Goal: Task Accomplishment & Management: Manage account settings

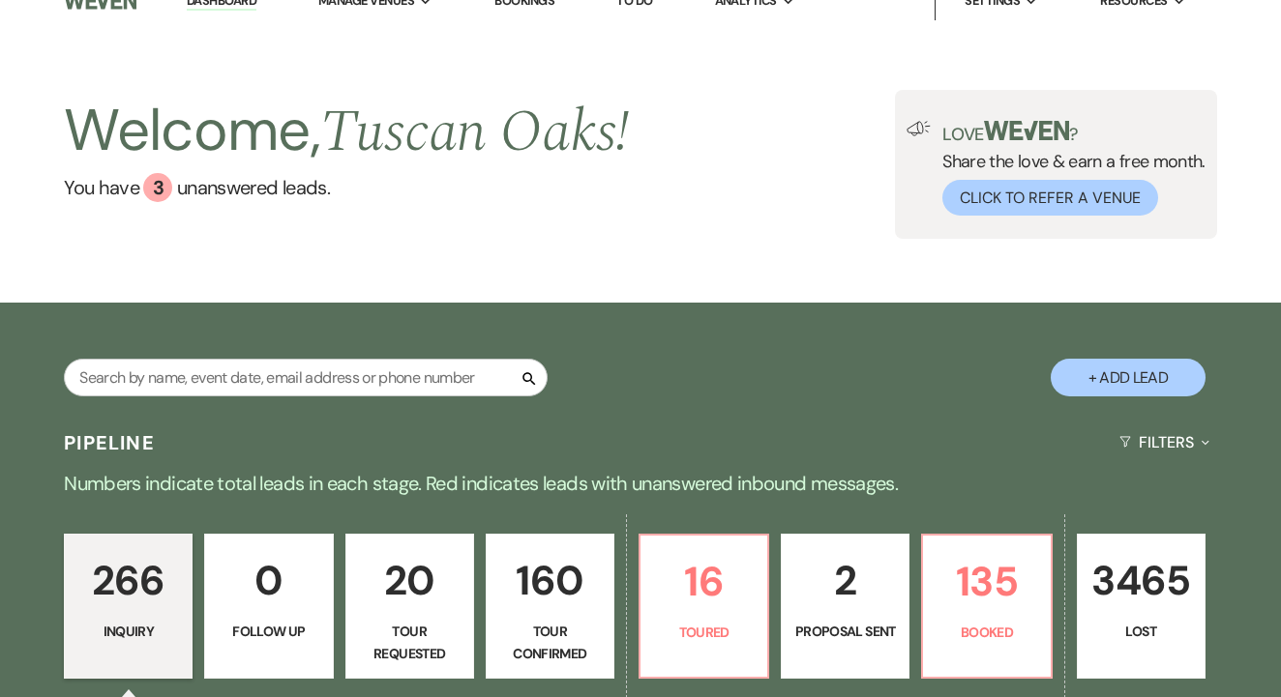
scroll to position [24, 0]
click at [382, 383] on input "text" at bounding box center [306, 378] width 484 height 38
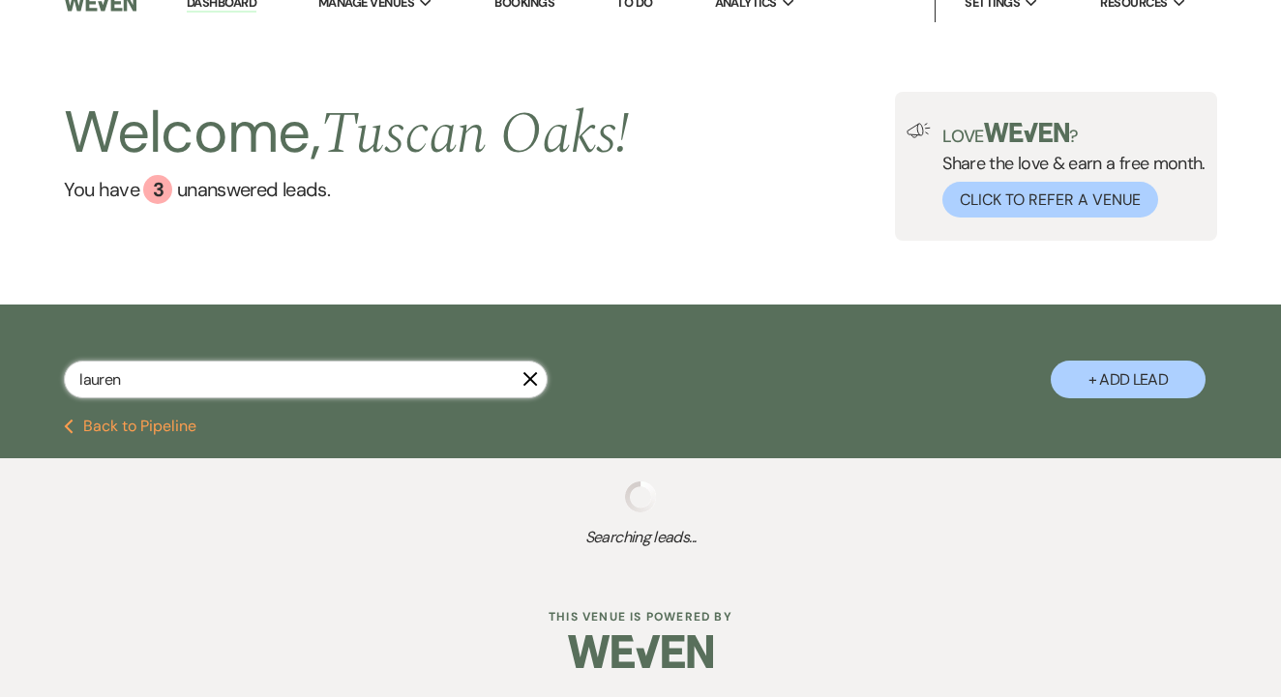
scroll to position [21, 0]
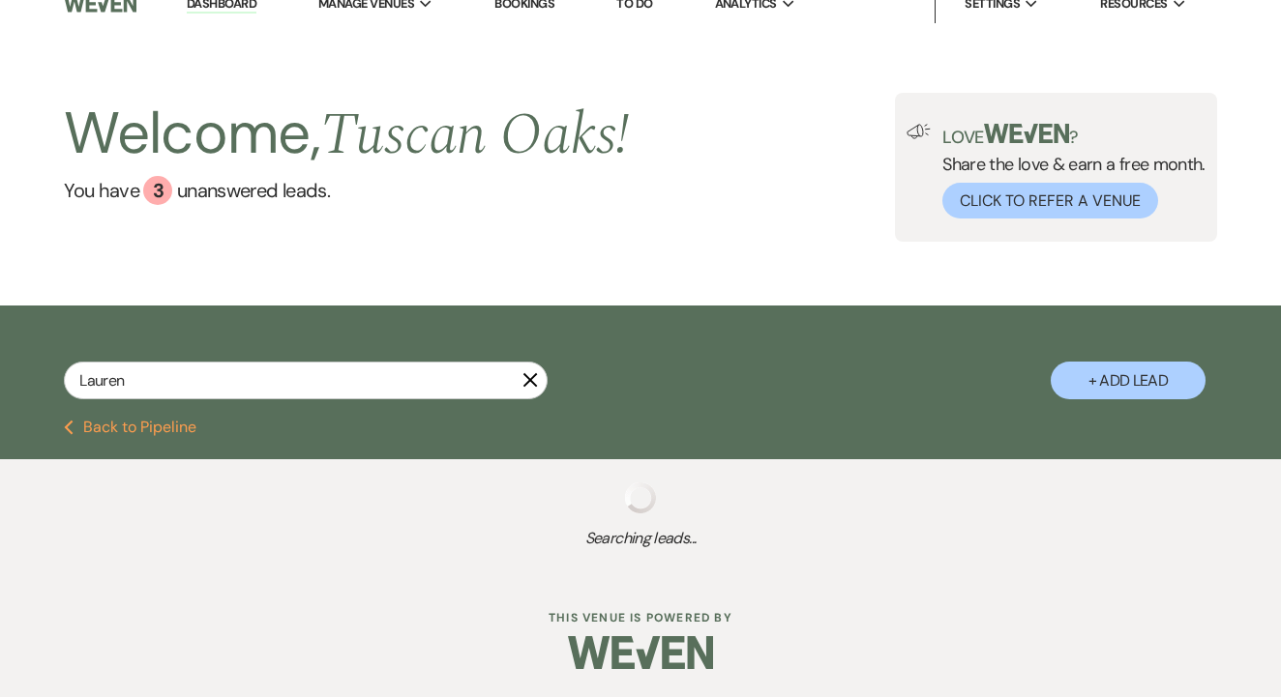
click at [237, 379] on div "Lauren X + Add Lead" at bounding box center [640, 365] width 1281 height 100
click at [218, 399] on input "Lauren" at bounding box center [306, 381] width 484 height 38
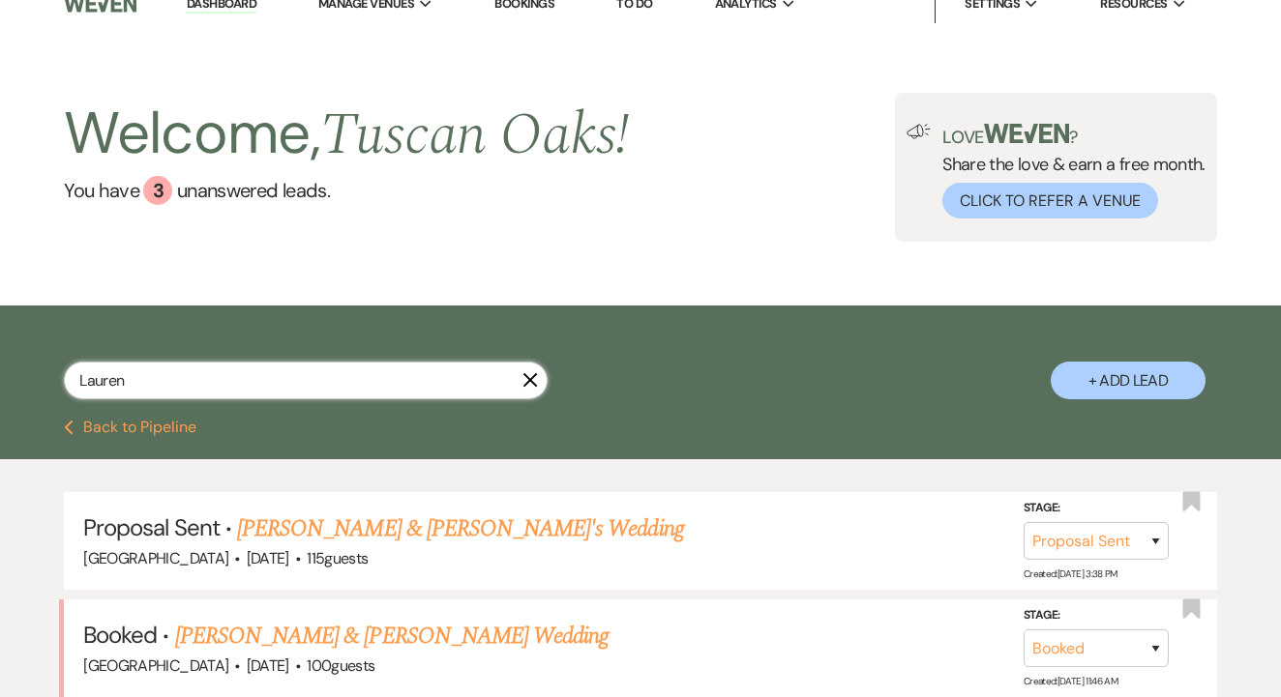
type input "Lauren"
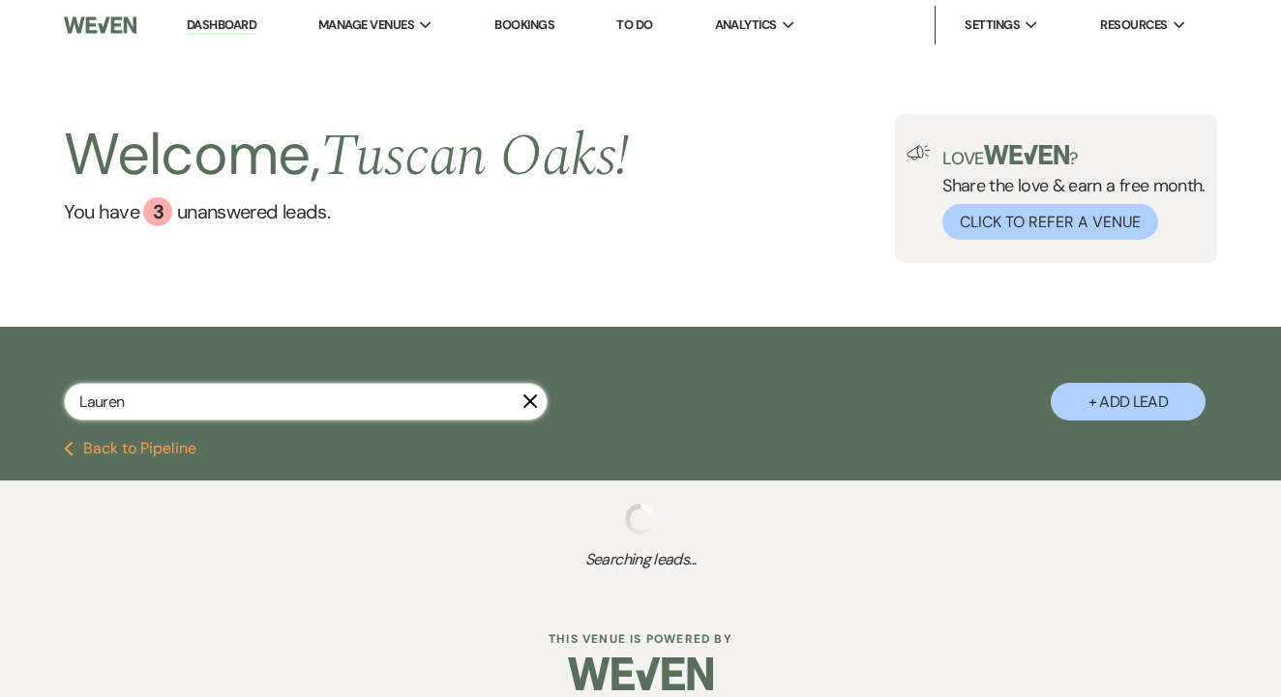
select select "6"
select select "4"
select select "8"
select select "5"
select select "8"
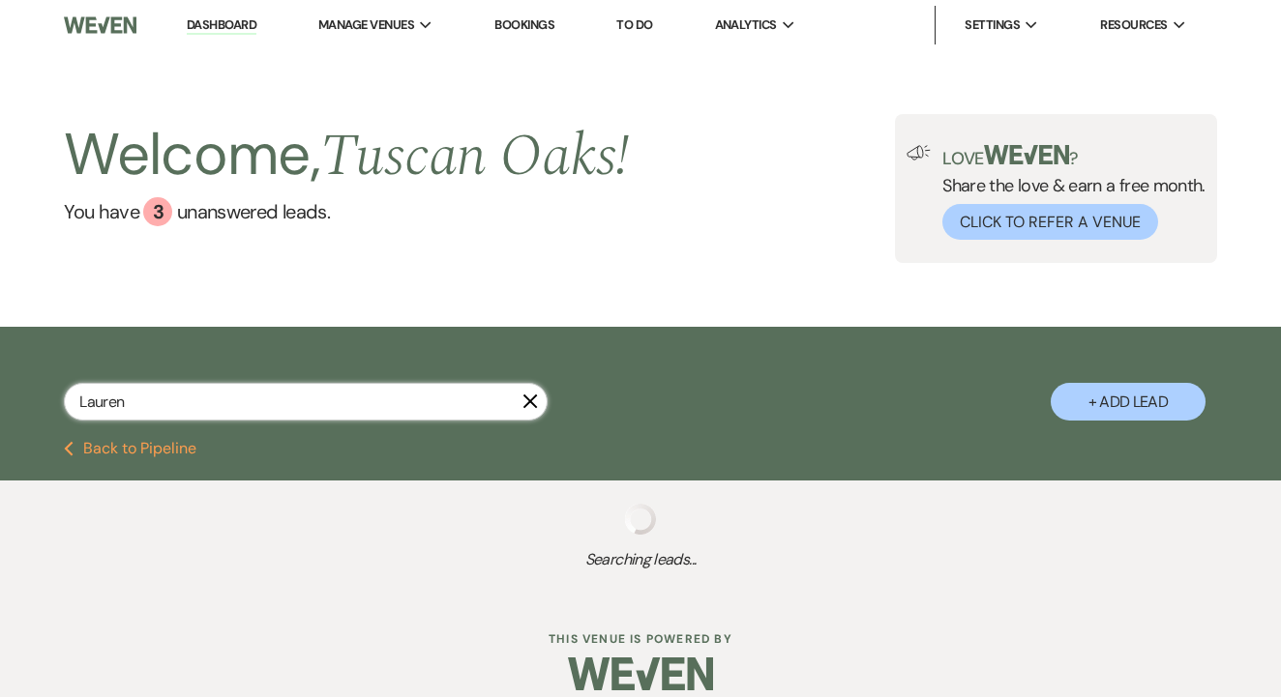
select select "5"
select select "8"
select select "5"
select select "8"
select select "5"
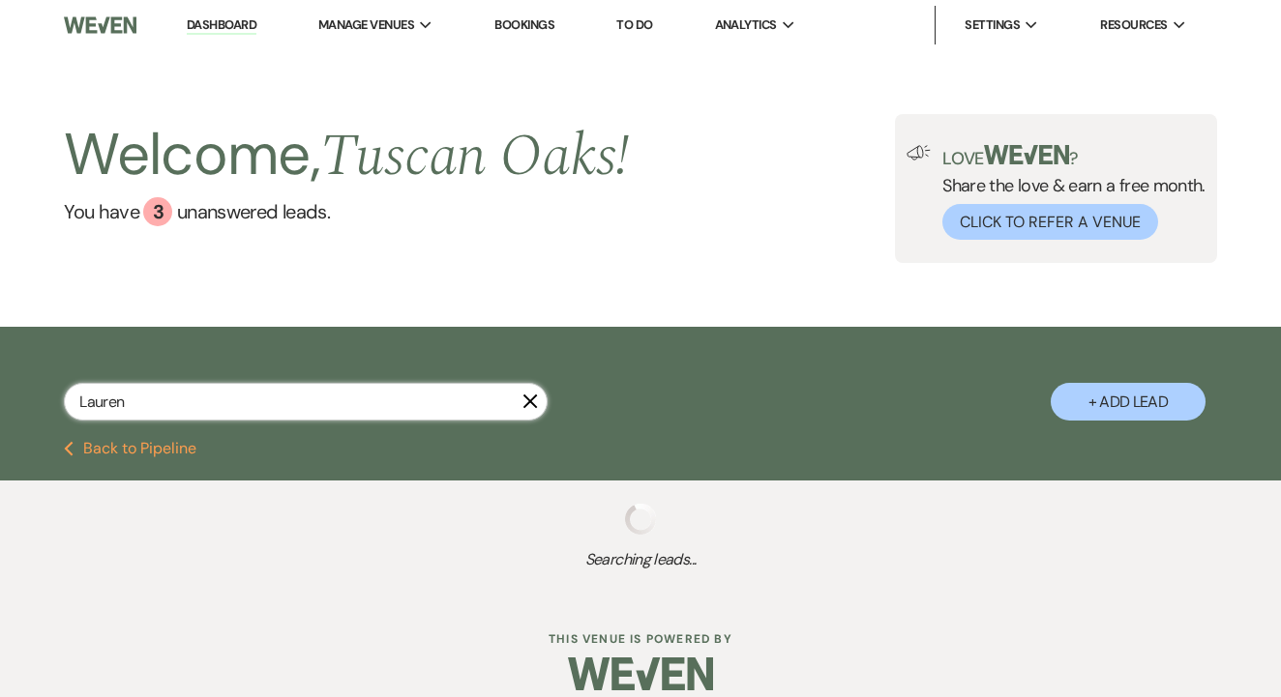
select select "8"
select select "5"
select select "4"
select select "8"
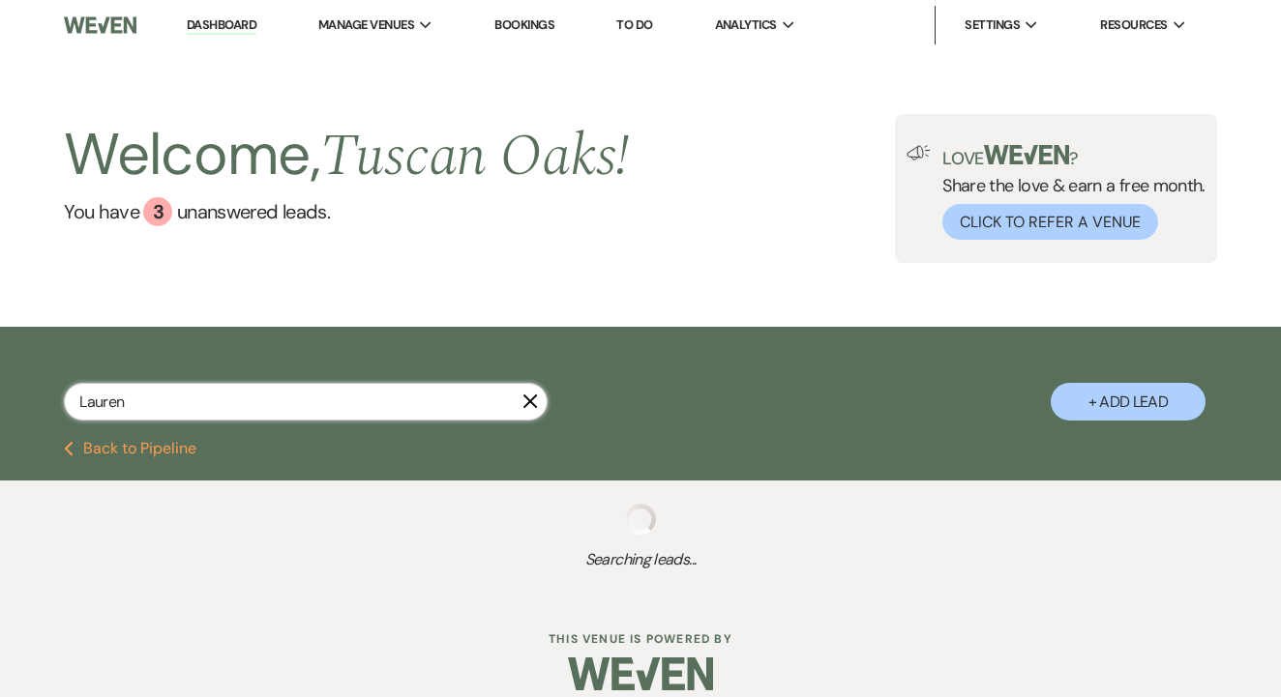
select select "5"
select select "8"
select select "6"
select select "8"
select select "5"
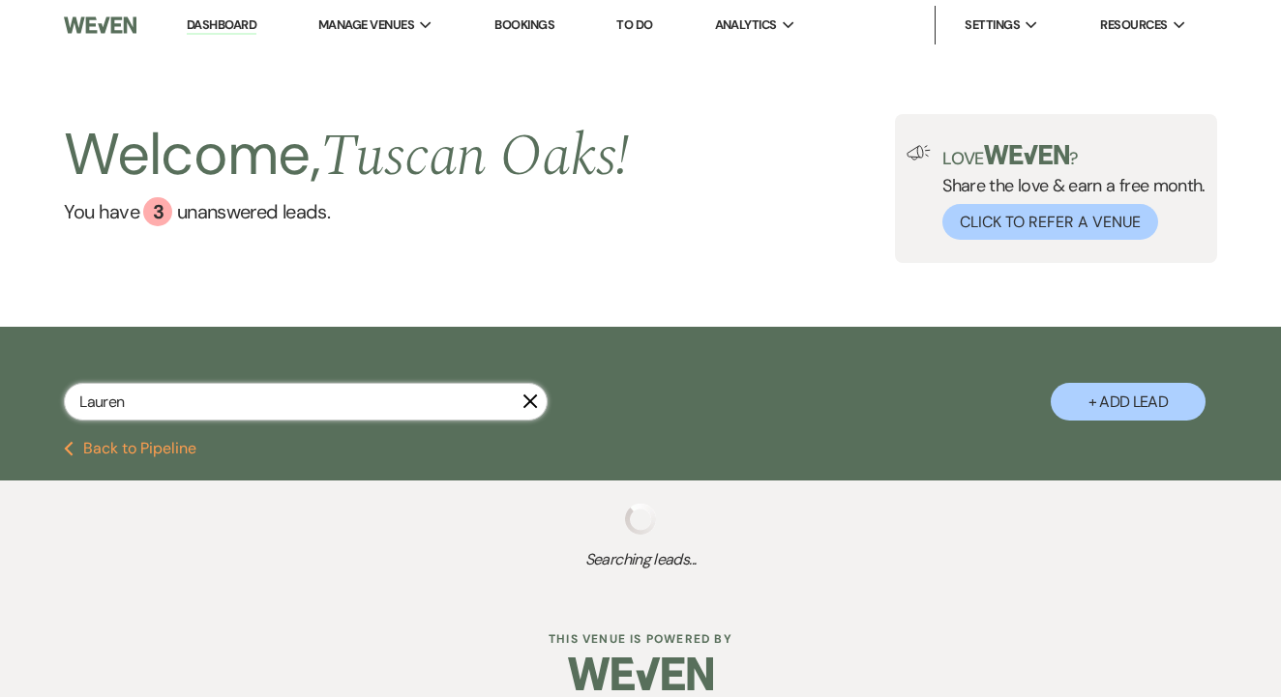
select select "8"
select select "5"
select select "8"
select select "5"
select select "8"
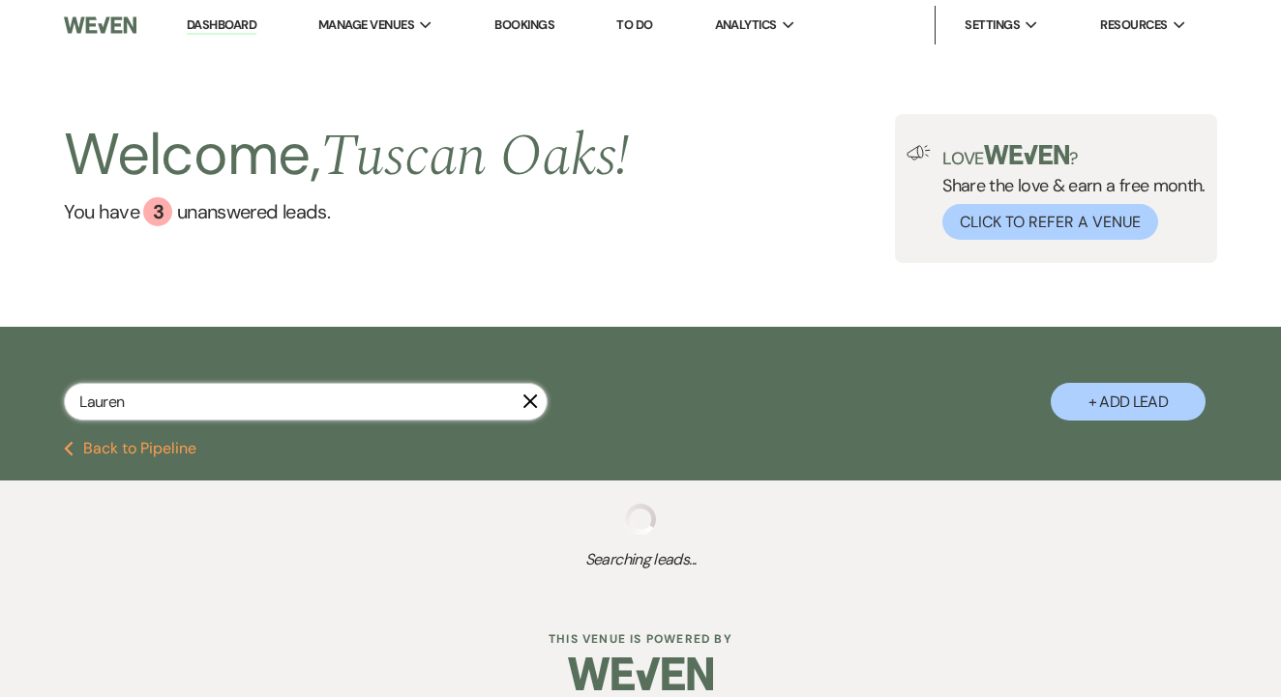
select select "7"
select select "8"
select select "5"
select select "8"
select select "5"
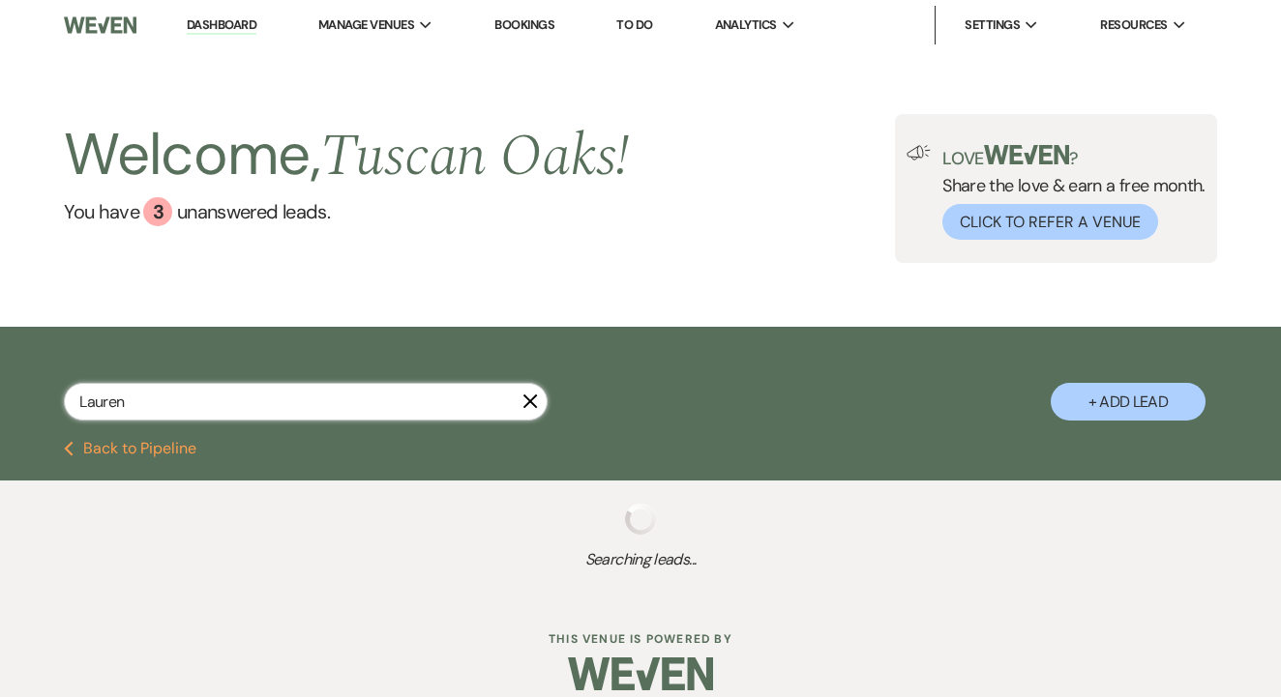
select select "8"
select select "10"
select select "8"
select select "5"
select select "8"
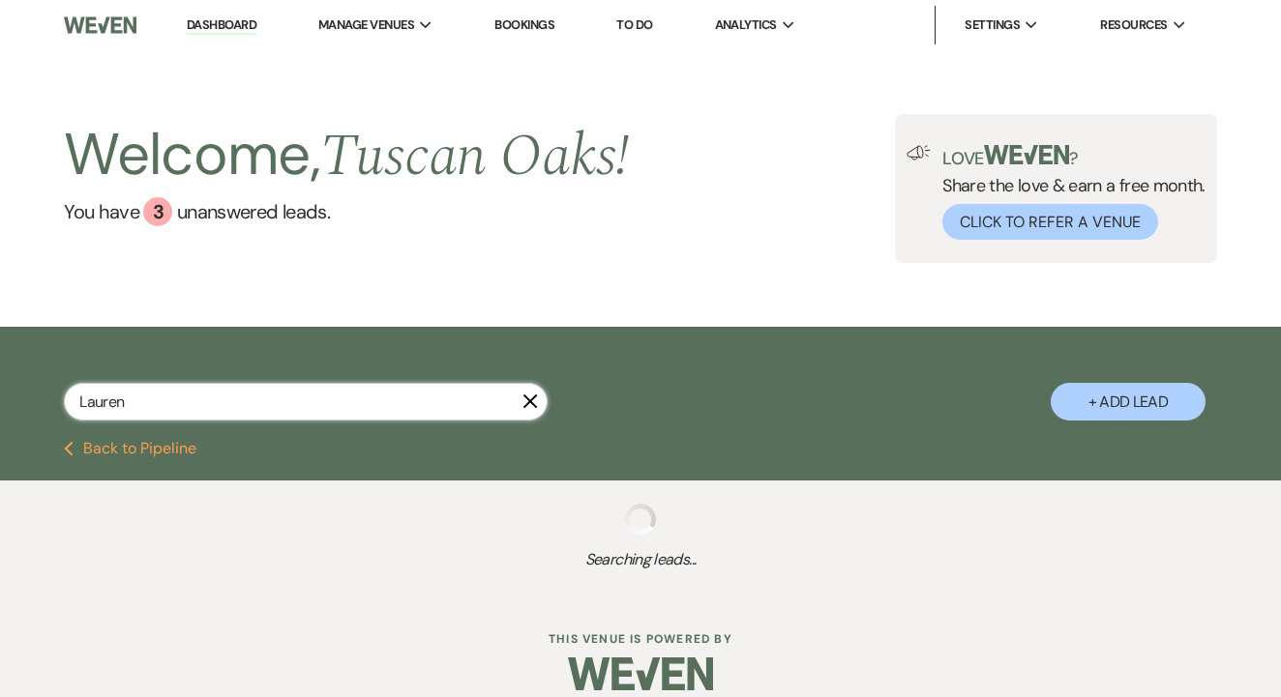
select select "6"
select select "2"
select select "8"
select select "6"
select select "8"
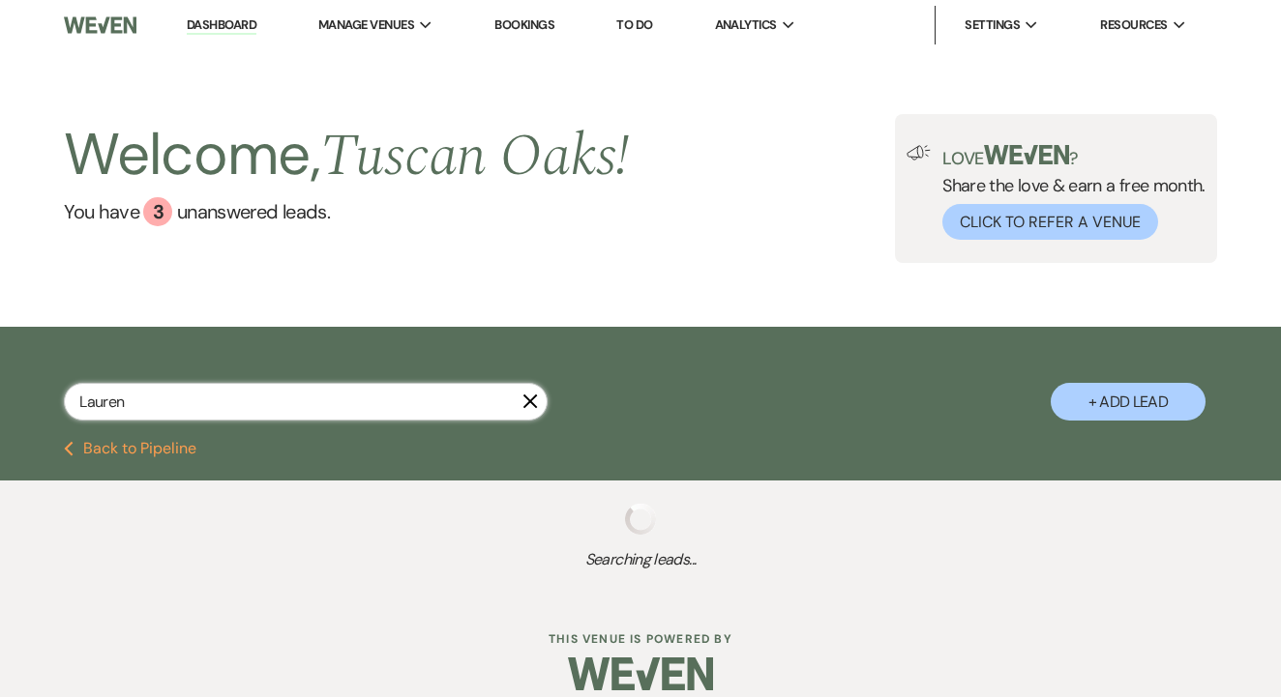
select select "5"
select select "8"
select select "5"
select select "8"
select select "5"
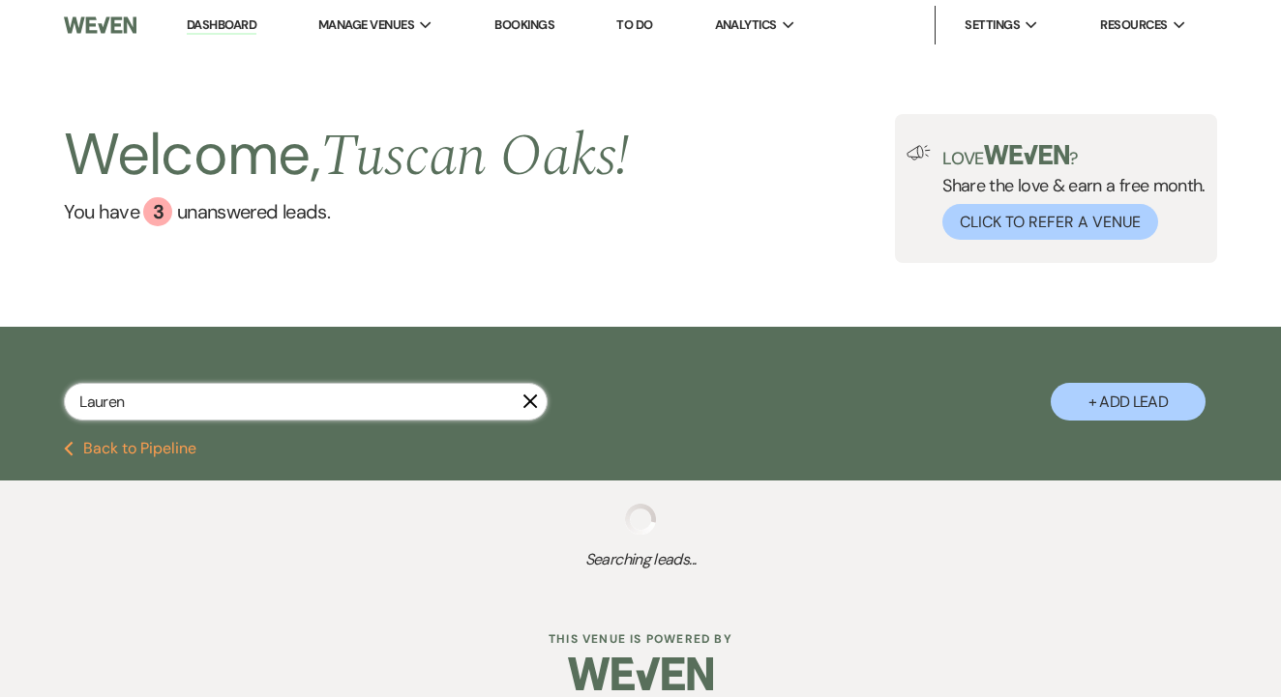
select select "8"
select select "5"
select select "8"
select select "5"
select select "4"
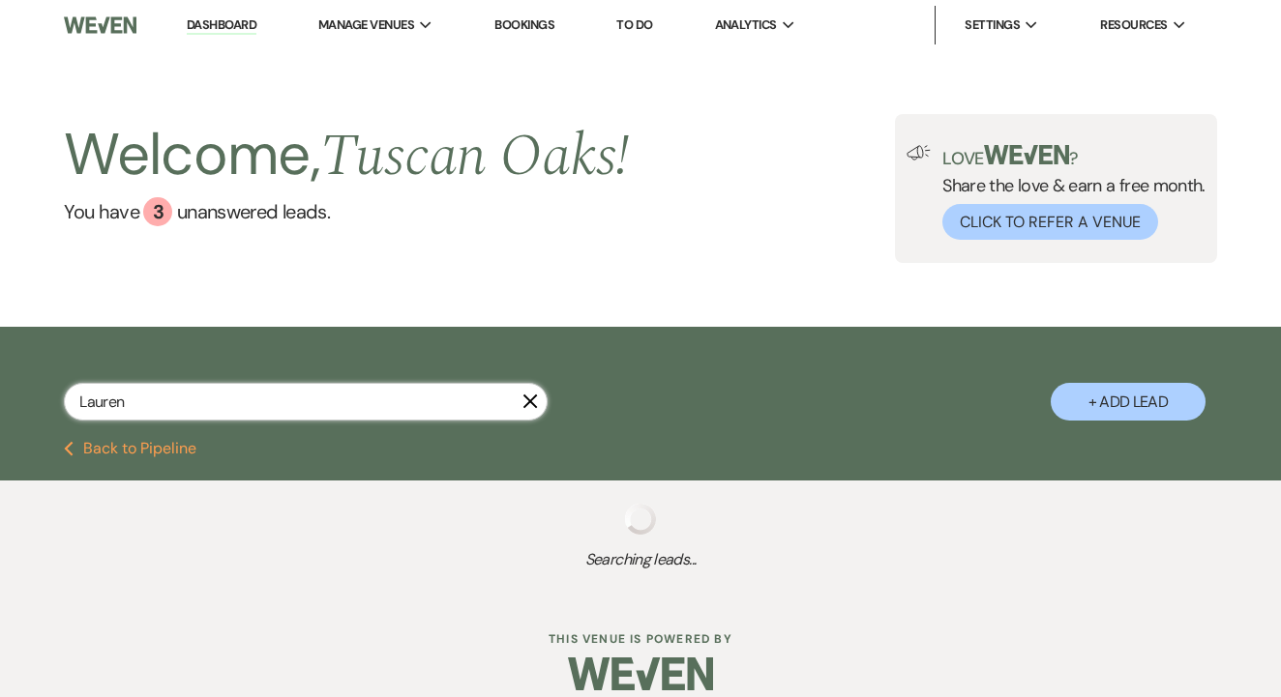
select select "8"
select select "5"
select select "8"
select select "5"
select select "8"
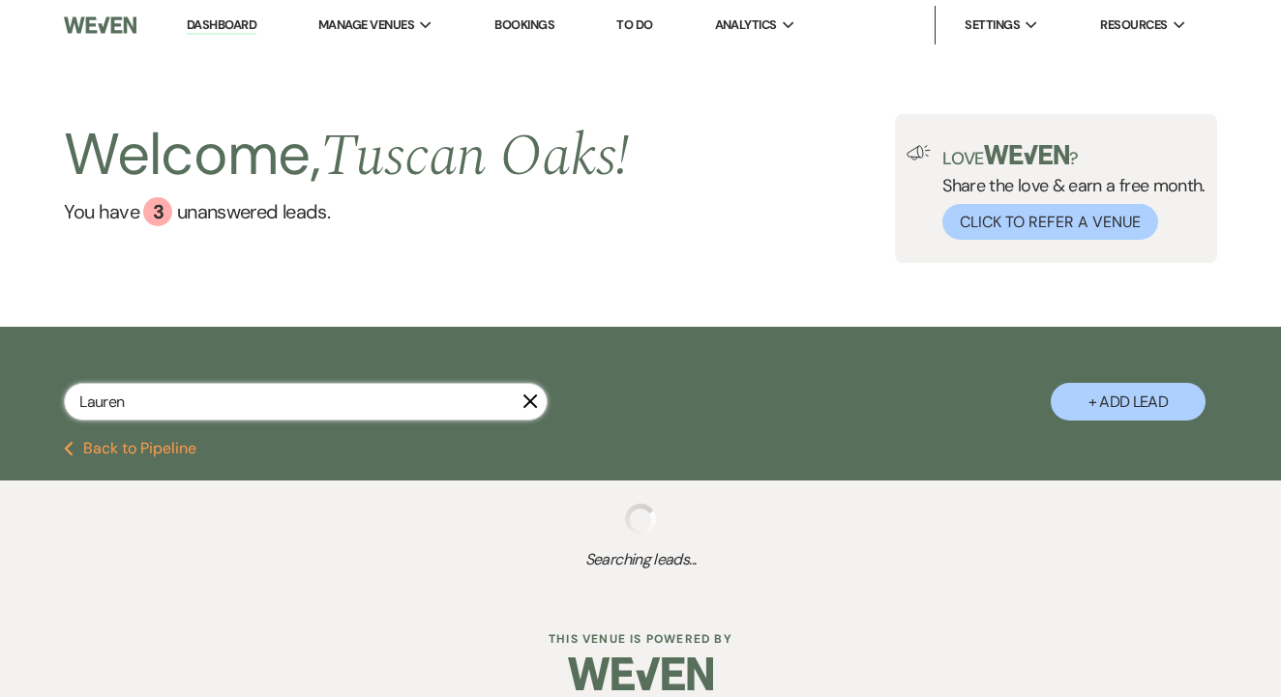
select select "5"
select select "8"
select select "5"
select select "8"
select select "5"
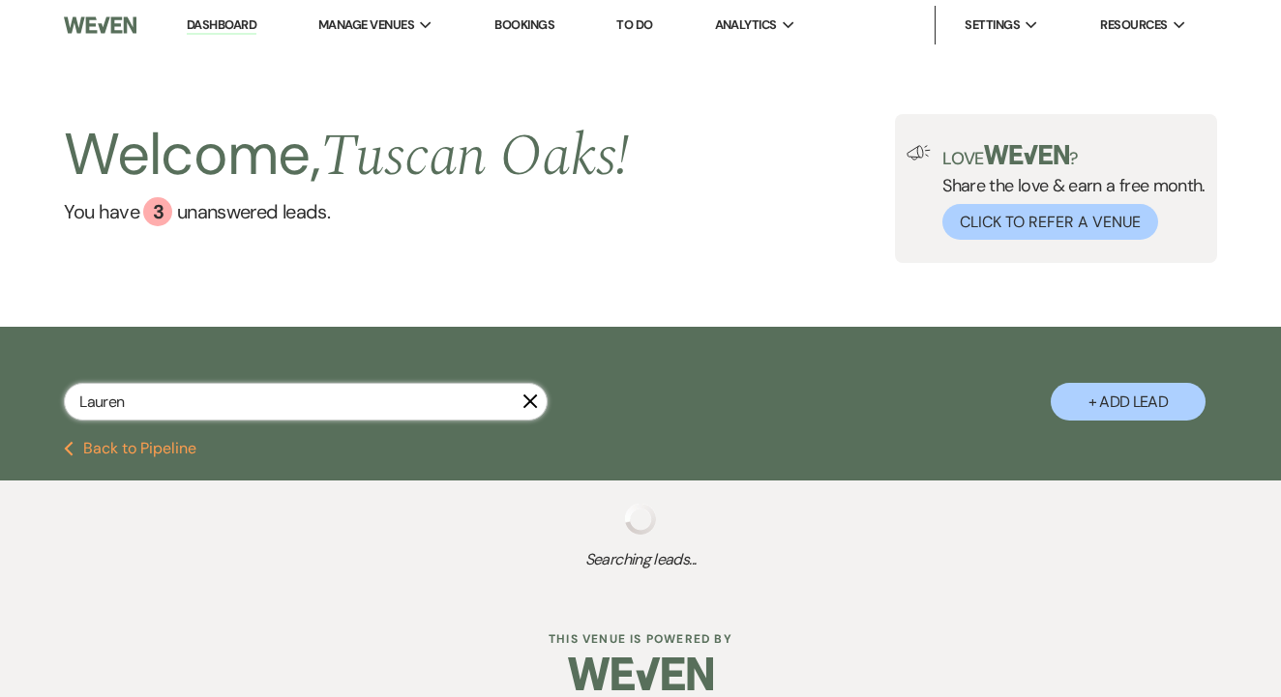
select select "8"
select select "5"
select select "8"
select select "5"
select select "8"
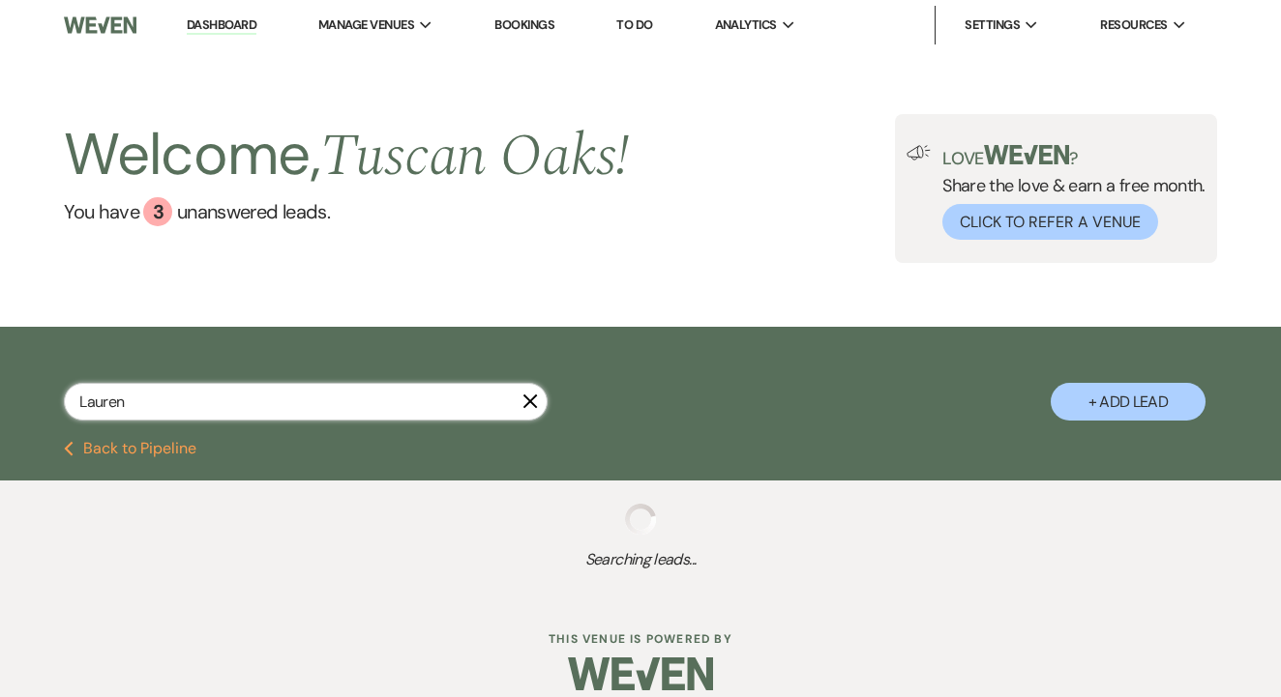
select select "5"
select select "8"
select select "5"
select select "8"
select select "5"
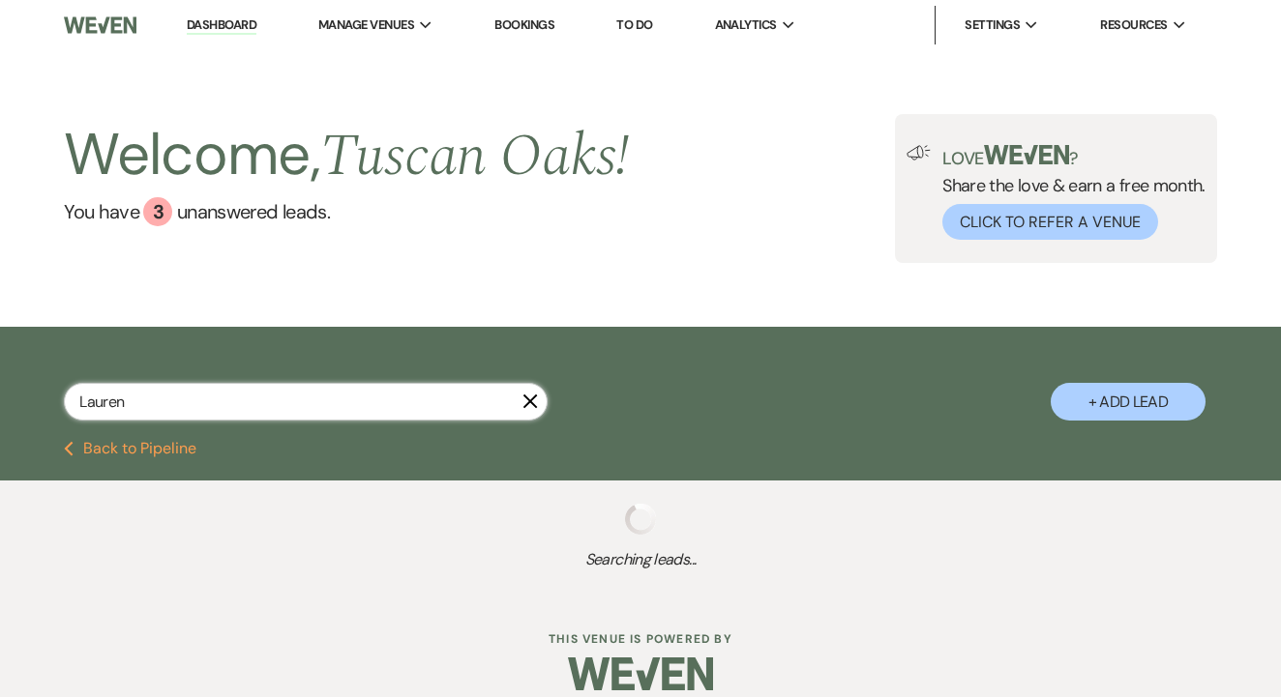
select select "8"
select select "5"
select select "8"
select select "5"
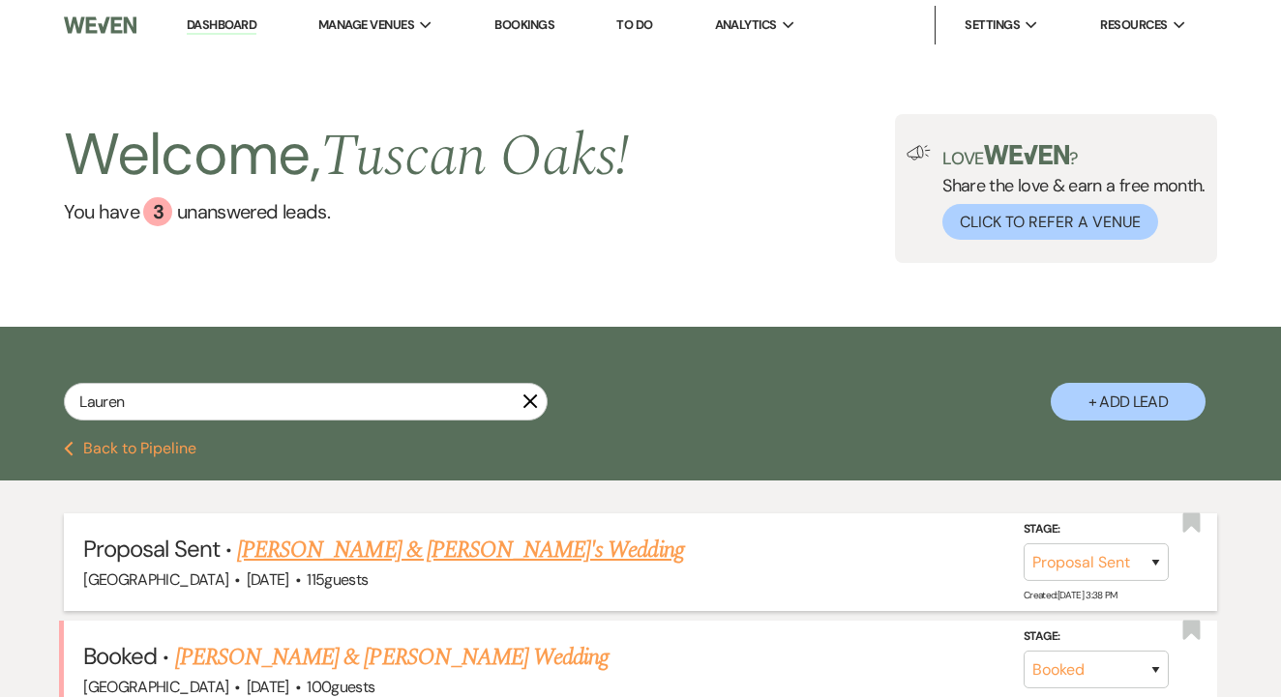
click at [428, 536] on link "[PERSON_NAME] & [PERSON_NAME]'s Wedding" at bounding box center [460, 550] width 447 height 35
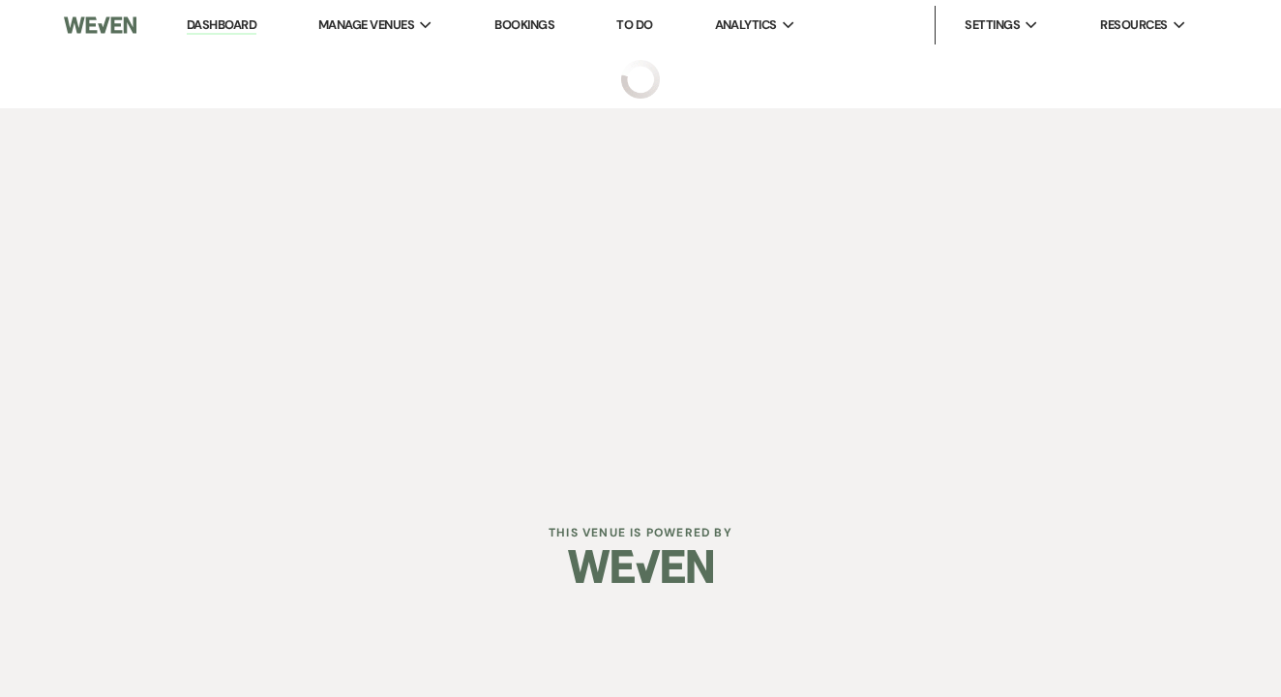
select select "6"
select select "5"
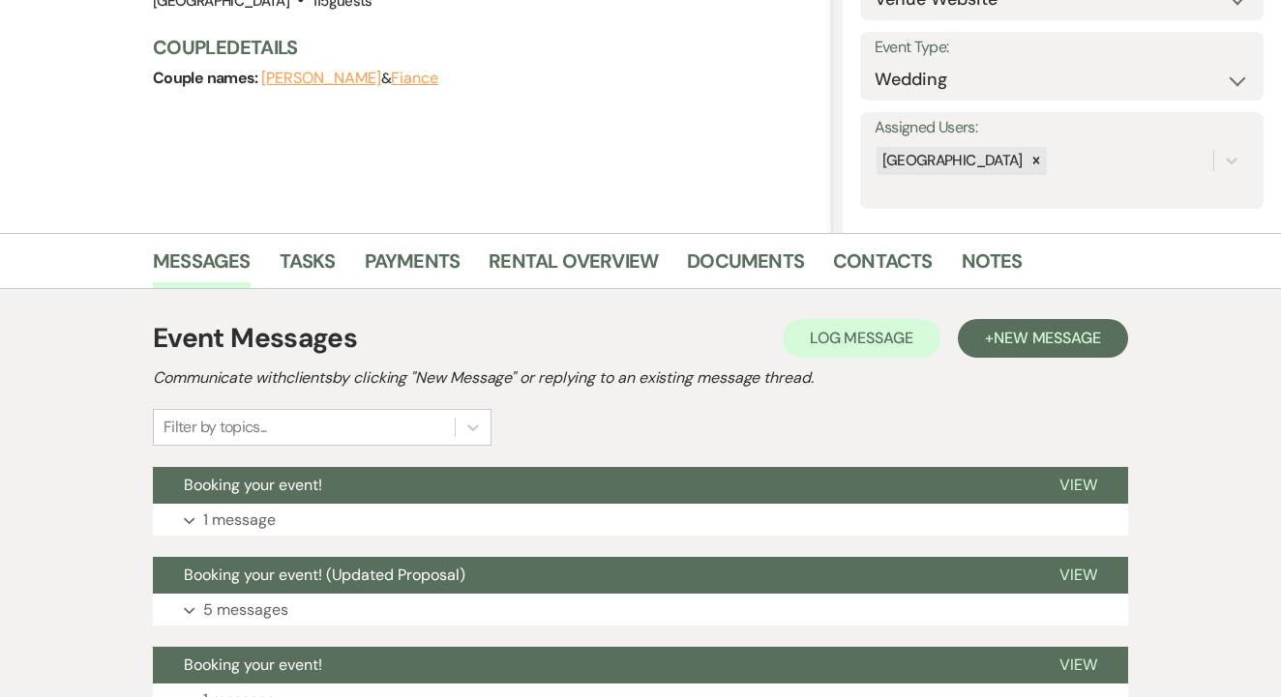
scroll to position [324, 0]
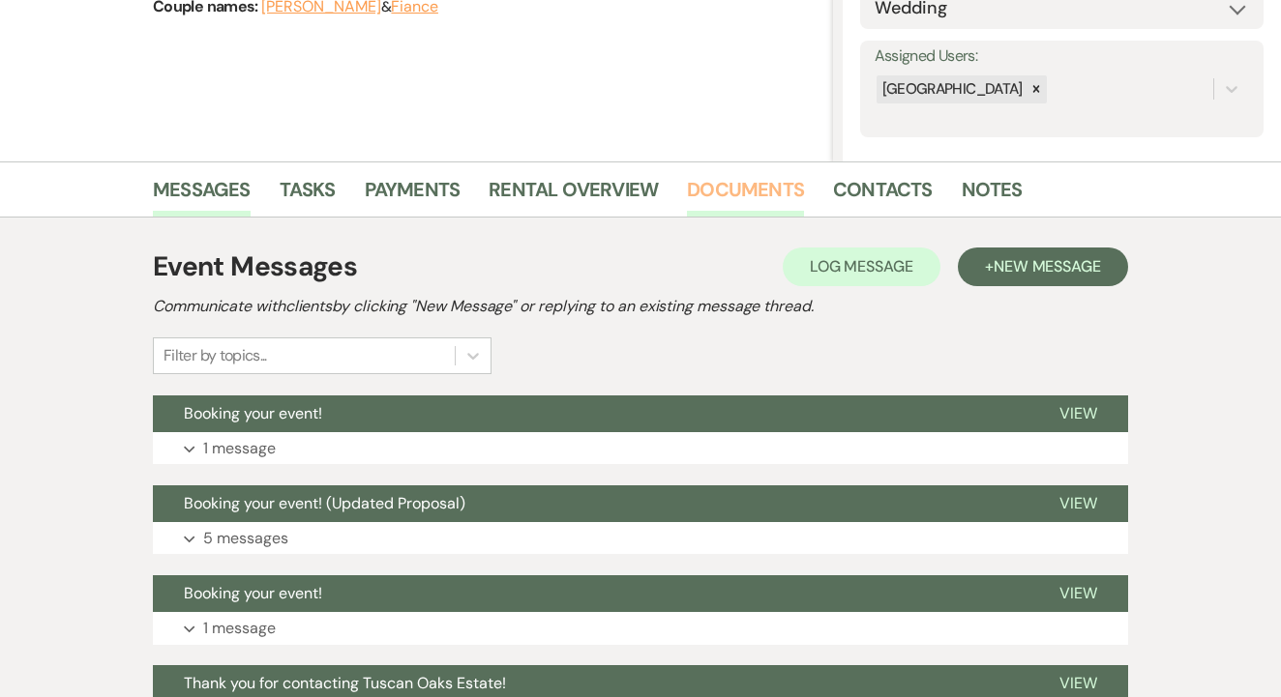
click at [767, 199] on link "Documents" at bounding box center [745, 195] width 117 height 43
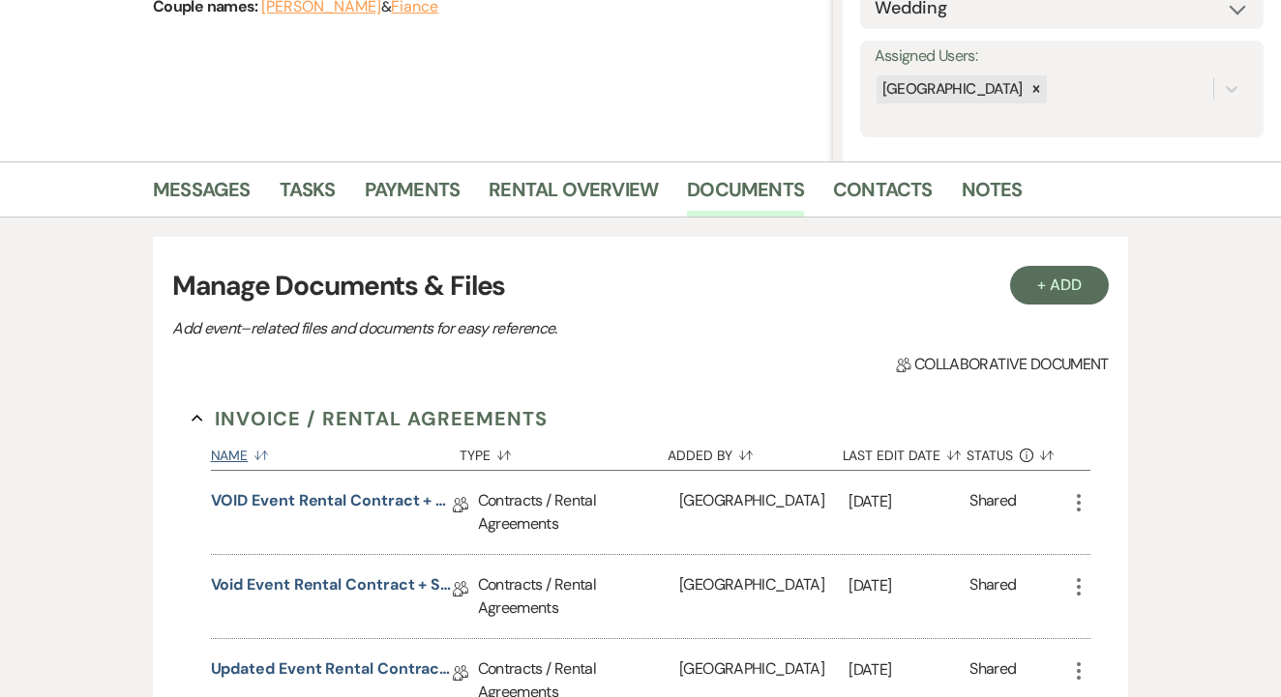
scroll to position [542, 0]
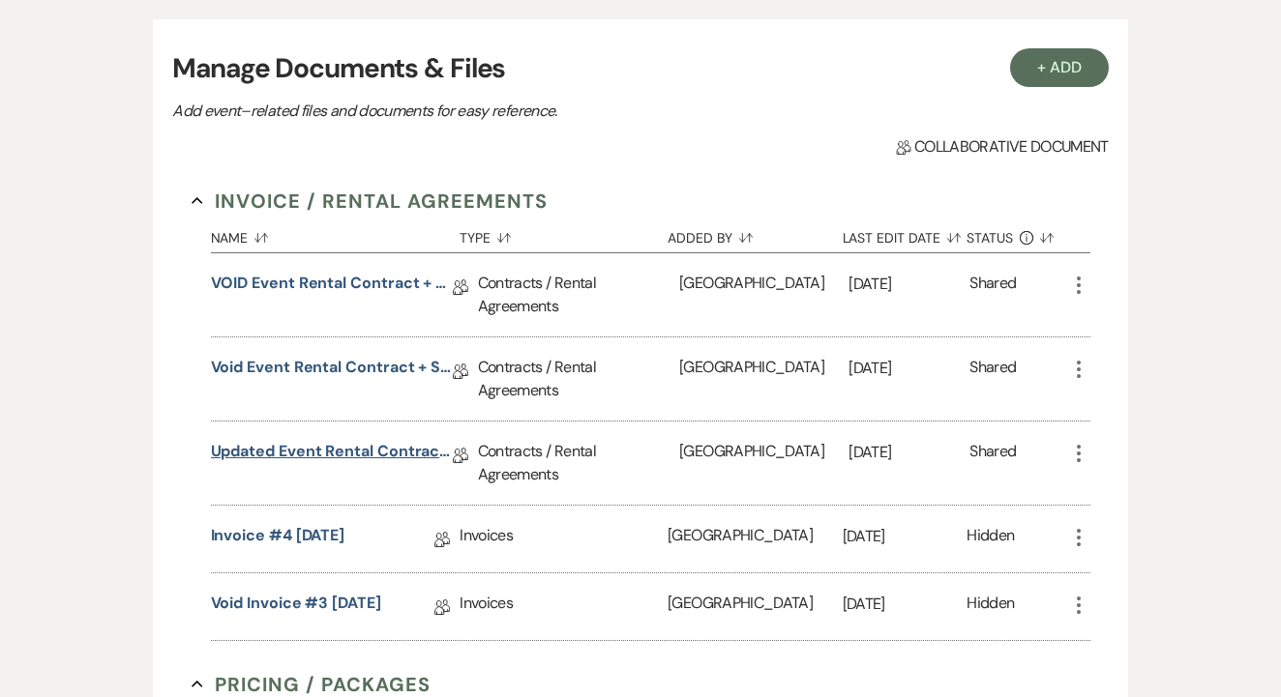
click at [350, 449] on link "Updated Event Rental Contract + Short Term Lease" at bounding box center [332, 455] width 242 height 30
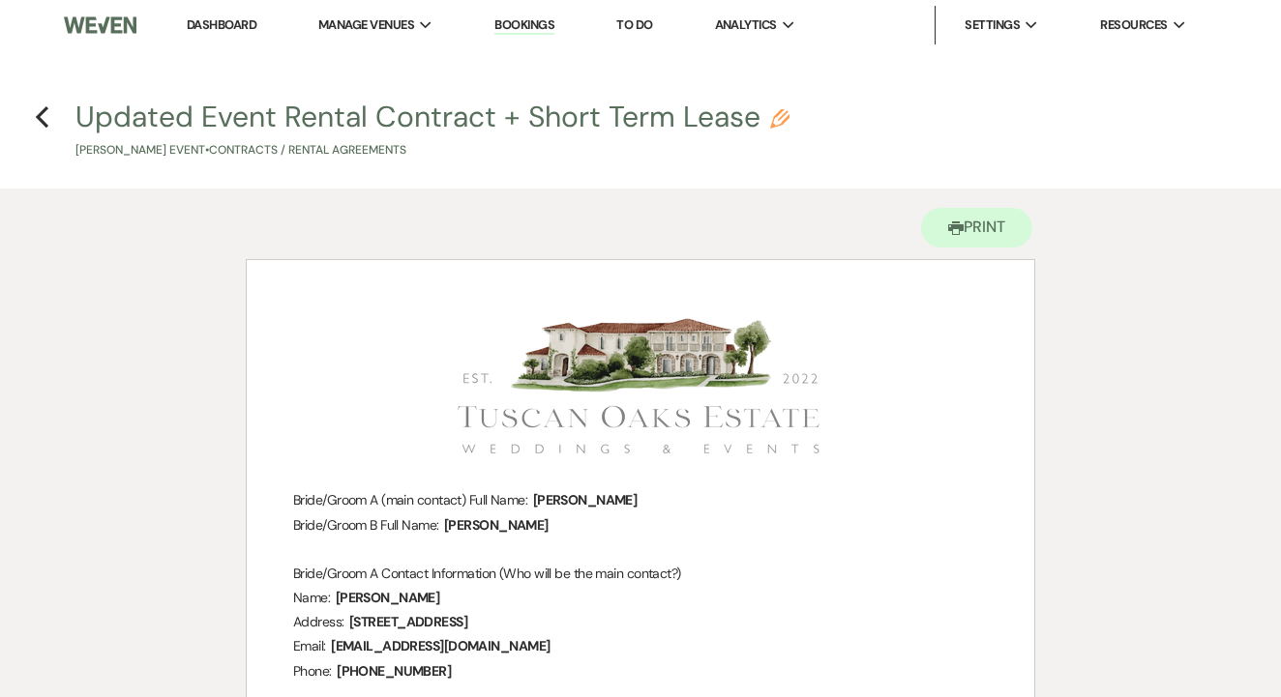
click at [228, 14] on li "Dashboard" at bounding box center [221, 25] width 89 height 39
click at [210, 23] on link "Dashboard" at bounding box center [222, 24] width 70 height 16
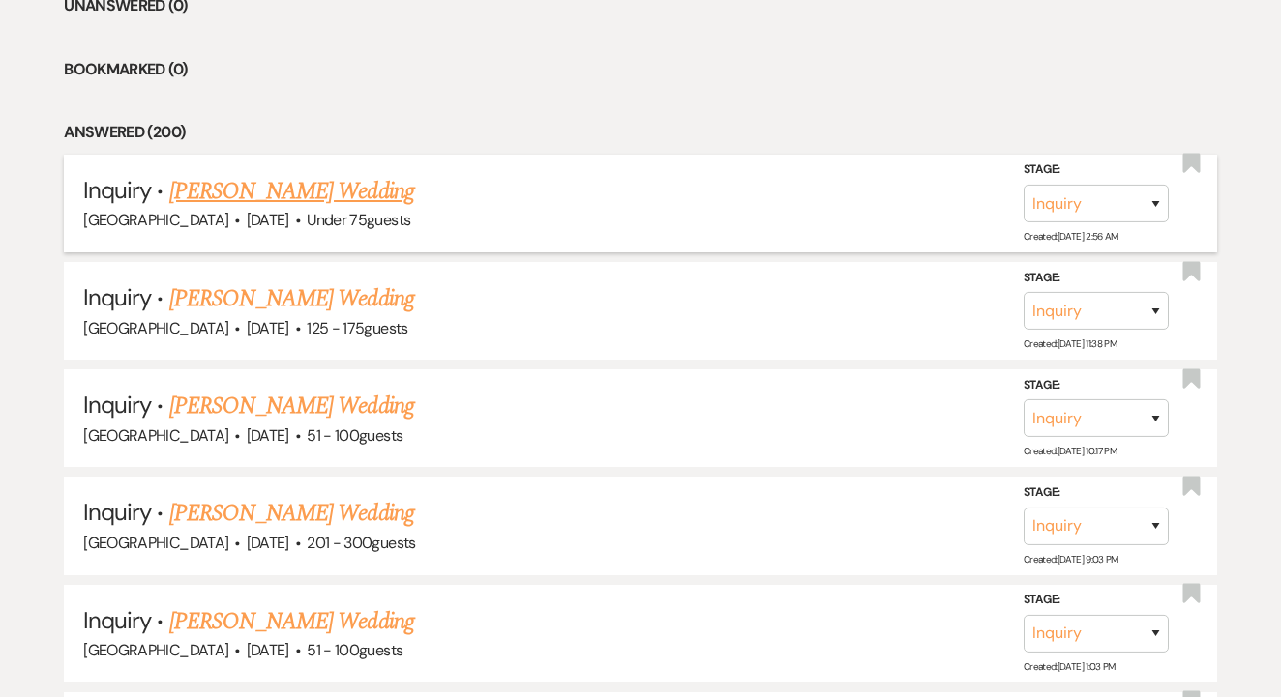
scroll to position [845, 0]
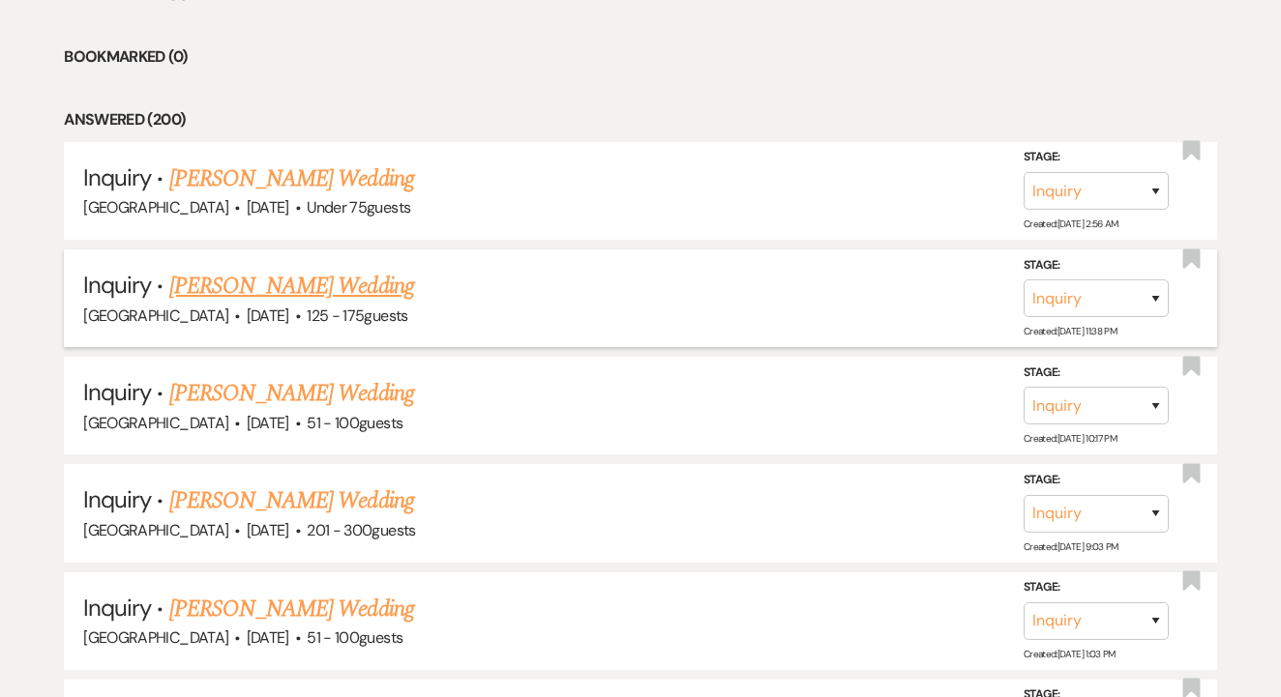
click at [355, 285] on link "[PERSON_NAME] Wedding" at bounding box center [291, 286] width 245 height 35
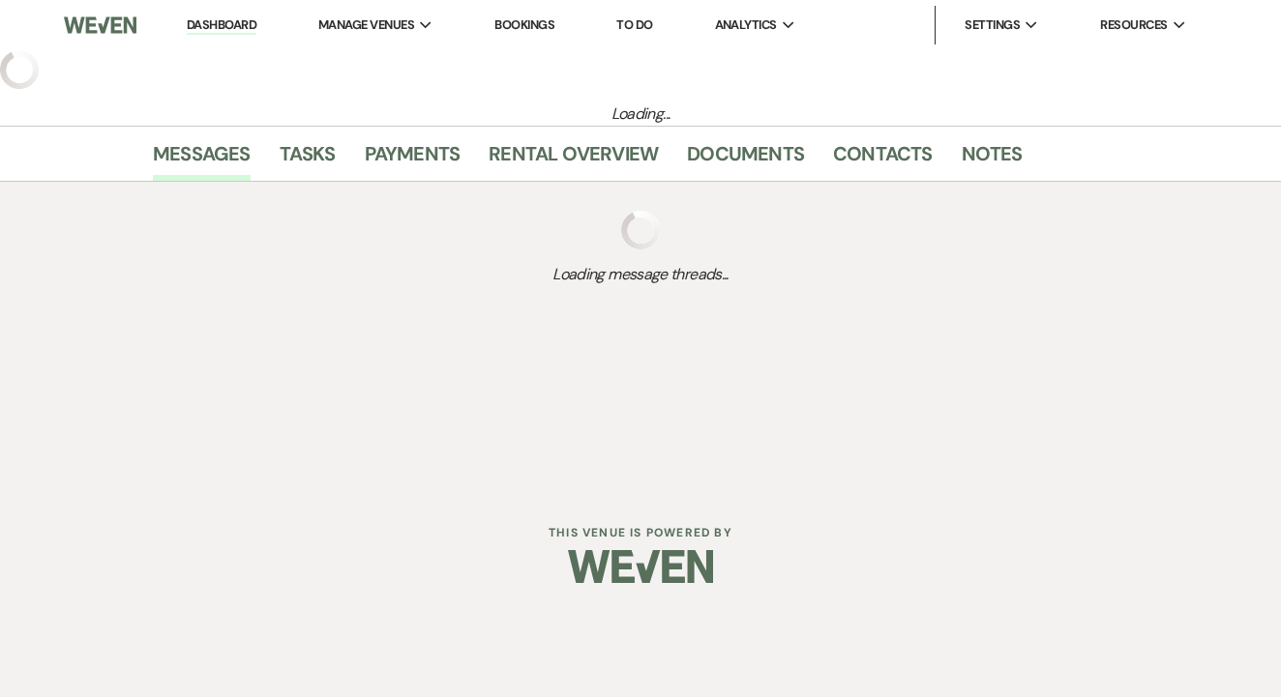
select select "3"
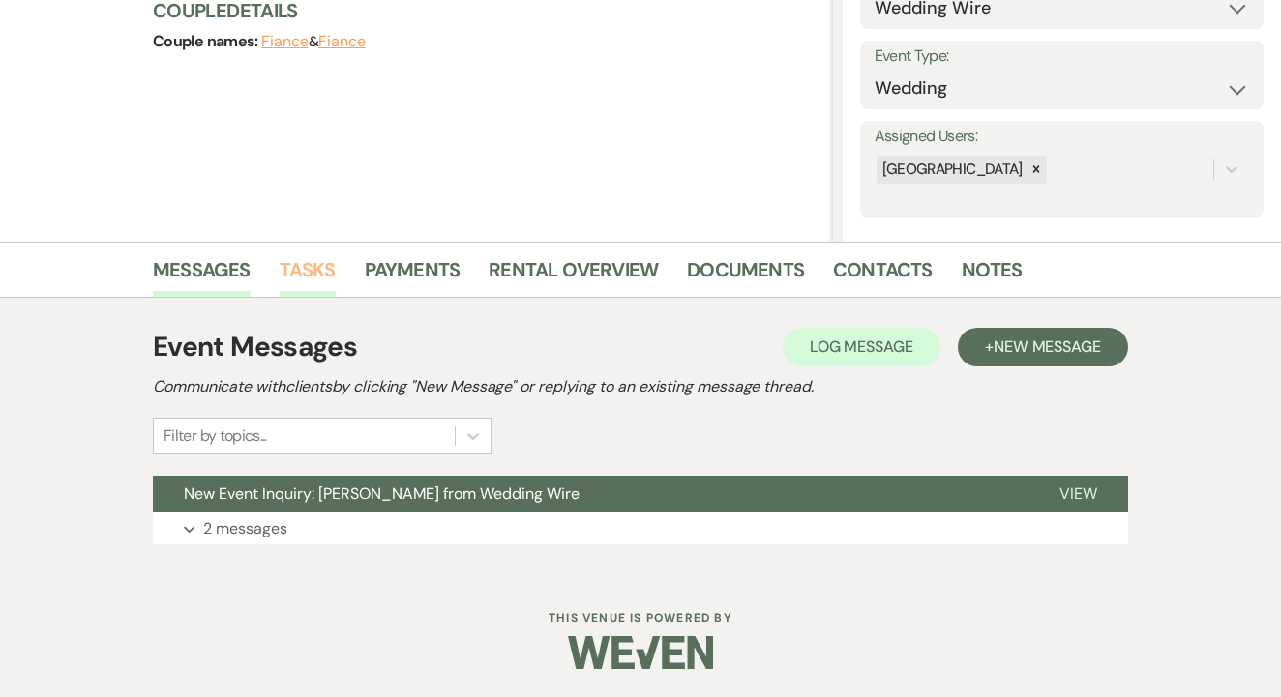
click at [325, 283] on link "Tasks" at bounding box center [308, 275] width 56 height 43
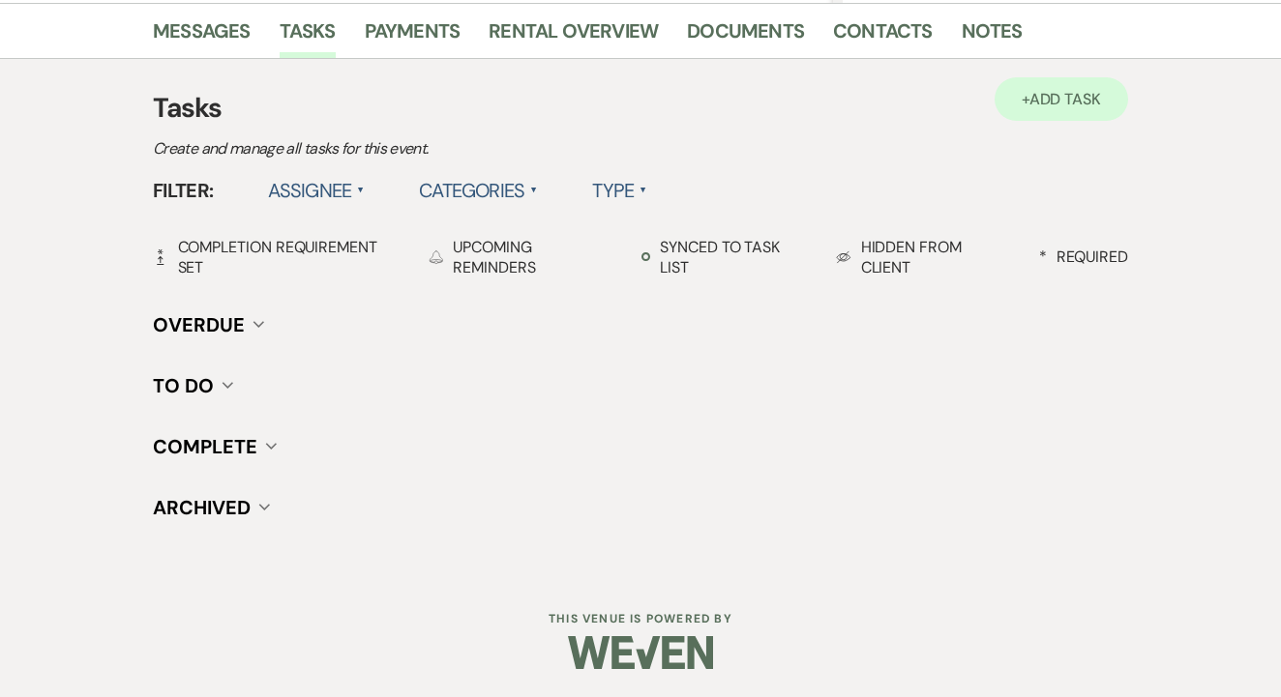
click at [1019, 79] on link "+ Add Task" at bounding box center [1060, 99] width 133 height 44
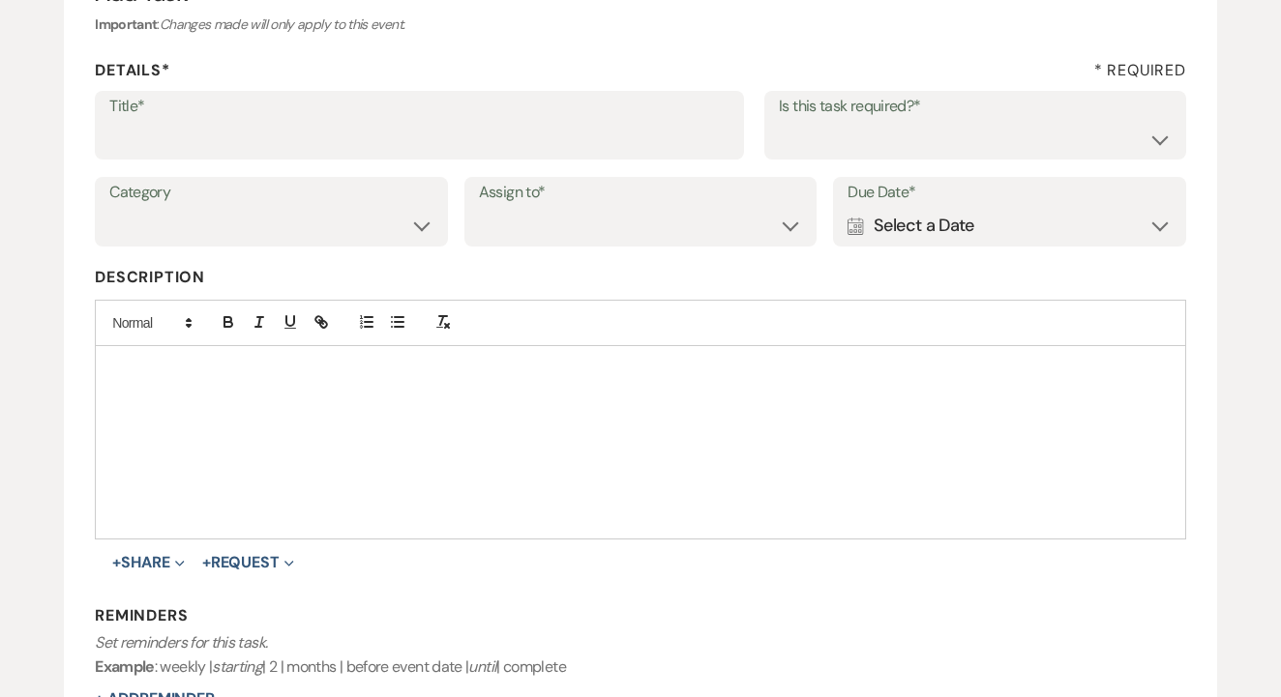
scroll to position [241, 0]
click at [574, 134] on input "Title*" at bounding box center [419, 140] width 620 height 38
type input "1st"
click at [931, 127] on select "Yes No" at bounding box center [975, 140] width 393 height 38
select select "false"
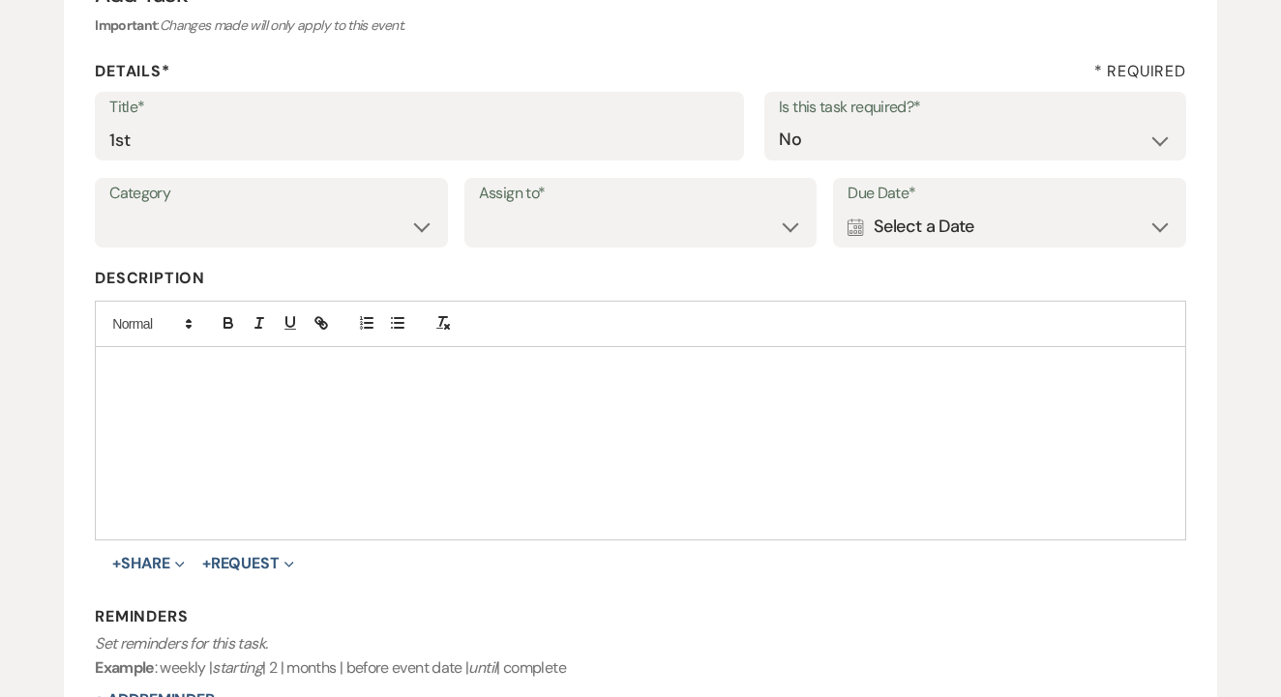
click at [663, 250] on div "Category Venue Vendors Guests Details Finalize & Share Assign to* Venue Client …" at bounding box center [640, 221] width 1091 height 87
select select "venueHost"
click at [1018, 227] on div "Calendar Select a Date Expand" at bounding box center [1009, 227] width 324 height 38
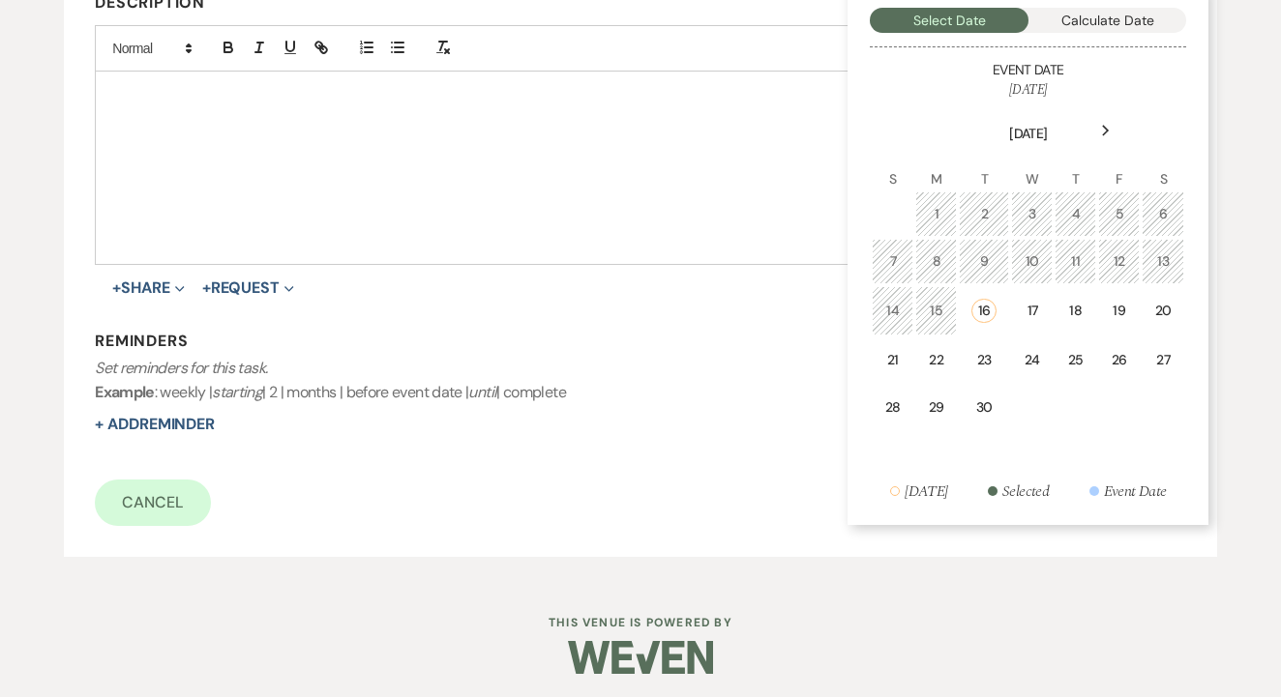
scroll to position [516, 0]
click at [1116, 323] on td "19" at bounding box center [1119, 311] width 42 height 49
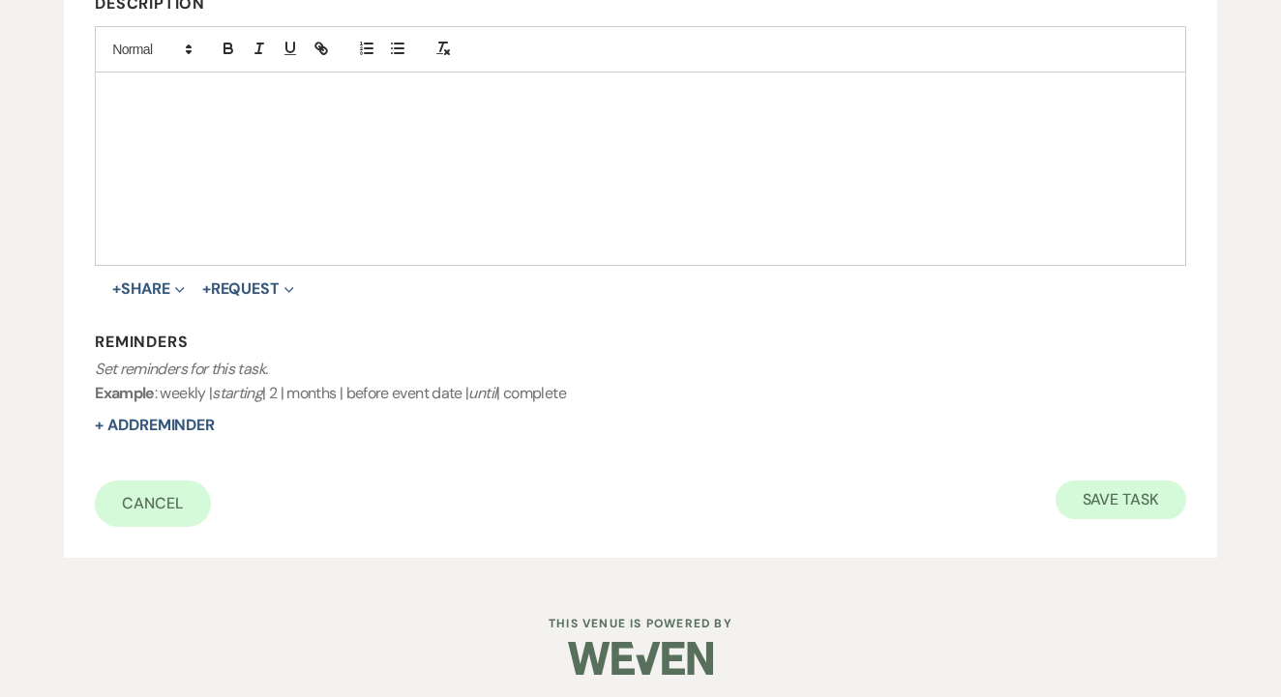
click at [1079, 508] on button "Save Task" at bounding box center [1120, 500] width 131 height 39
select select "3"
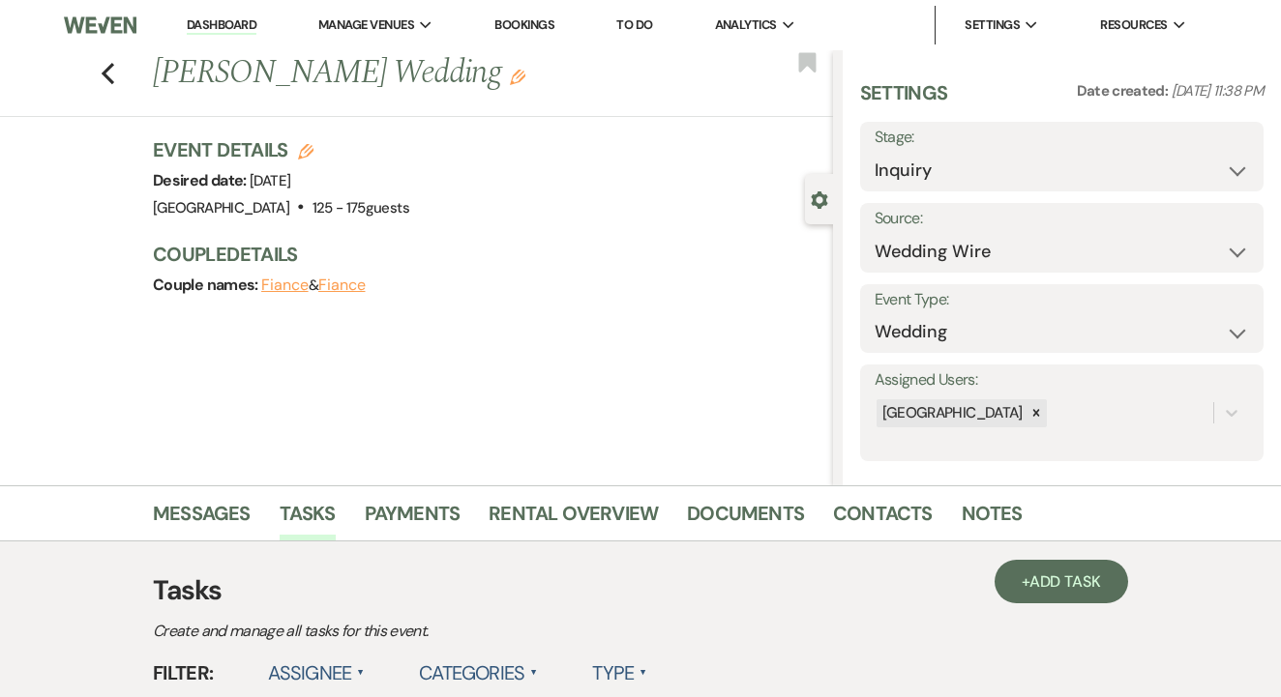
click at [230, 30] on link "Dashboard" at bounding box center [222, 25] width 70 height 18
